Goal: Task Accomplishment & Management: Manage account settings

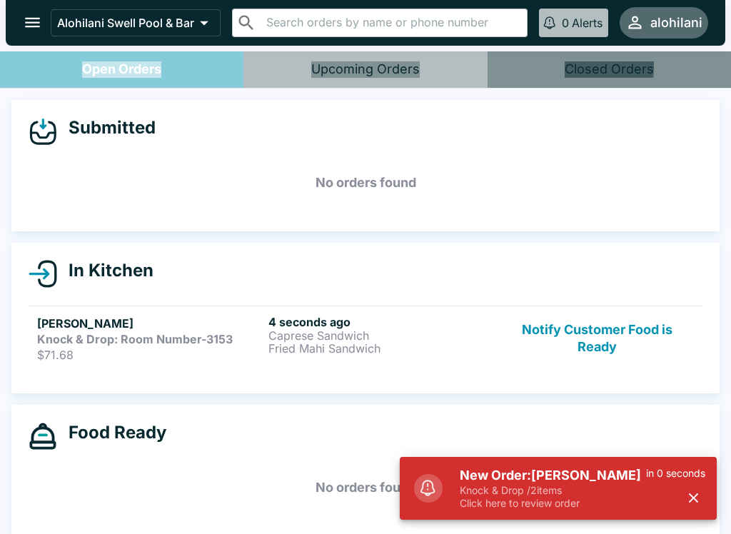
click at [381, 339] on p "Caprese Sandwich" at bounding box center [382, 335] width 226 height 13
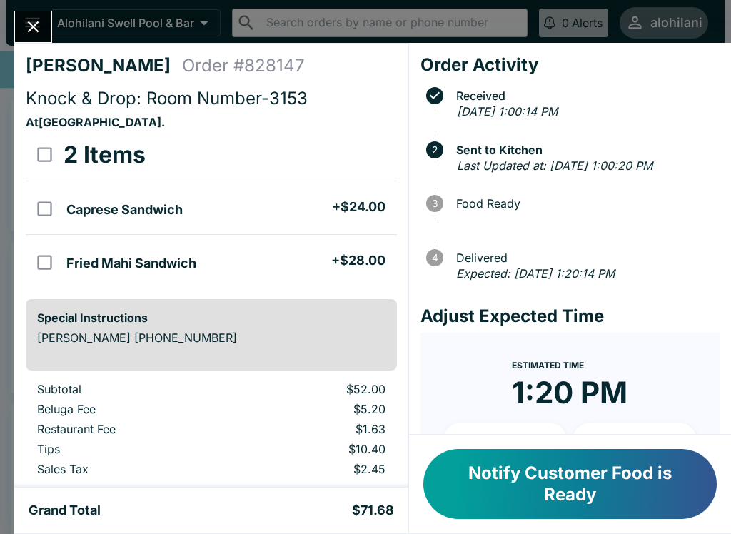
click at [50, 12] on div at bounding box center [33, 27] width 38 height 32
click at [24, 25] on icon "Close" at bounding box center [33, 26] width 19 height 19
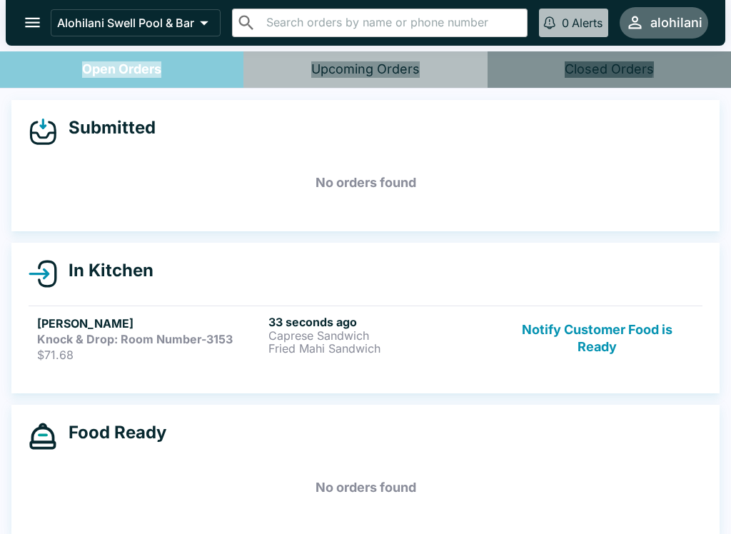
click at [298, 348] on p "Fried Mahi Sandwich" at bounding box center [382, 348] width 226 height 13
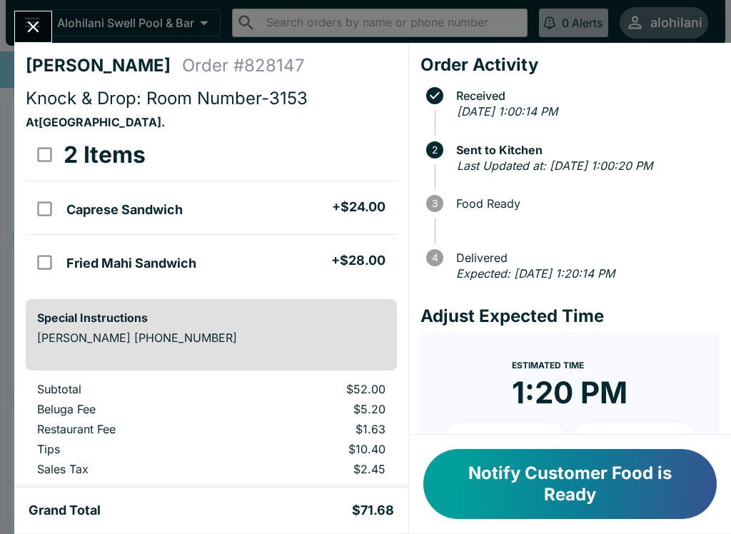
click at [548, 482] on button "Notify Customer Food is Ready" at bounding box center [571, 484] width 294 height 70
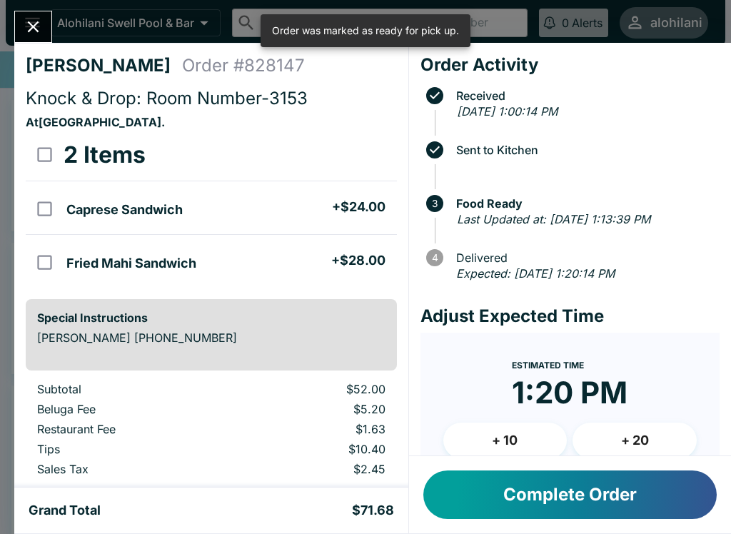
click at [549, 493] on button "Complete Order" at bounding box center [571, 495] width 294 height 49
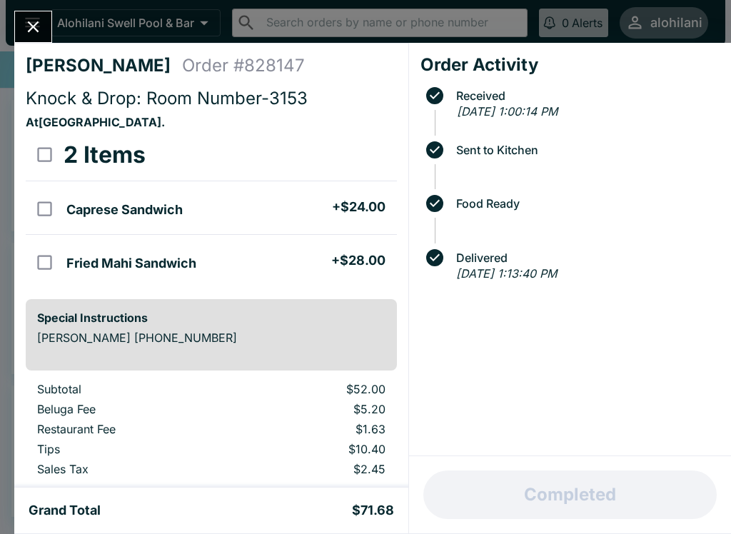
click at [654, 307] on div "Order Activity Received [DATE] 1:00:14 PM Sent to Kitchen Food Ready Delivered …" at bounding box center [570, 250] width 322 height 414
click at [29, 26] on icon "Close" at bounding box center [33, 26] width 19 height 19
